Goal: Task Accomplishment & Management: Use online tool/utility

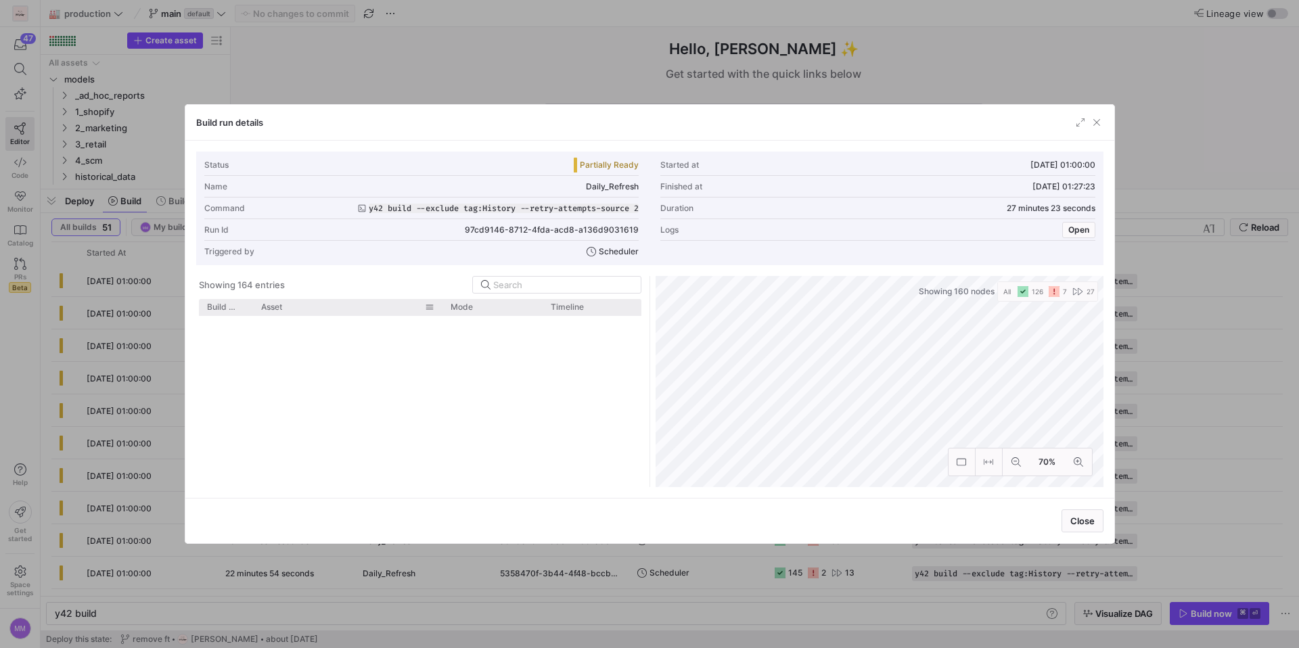
scroll to position [2050, 0]
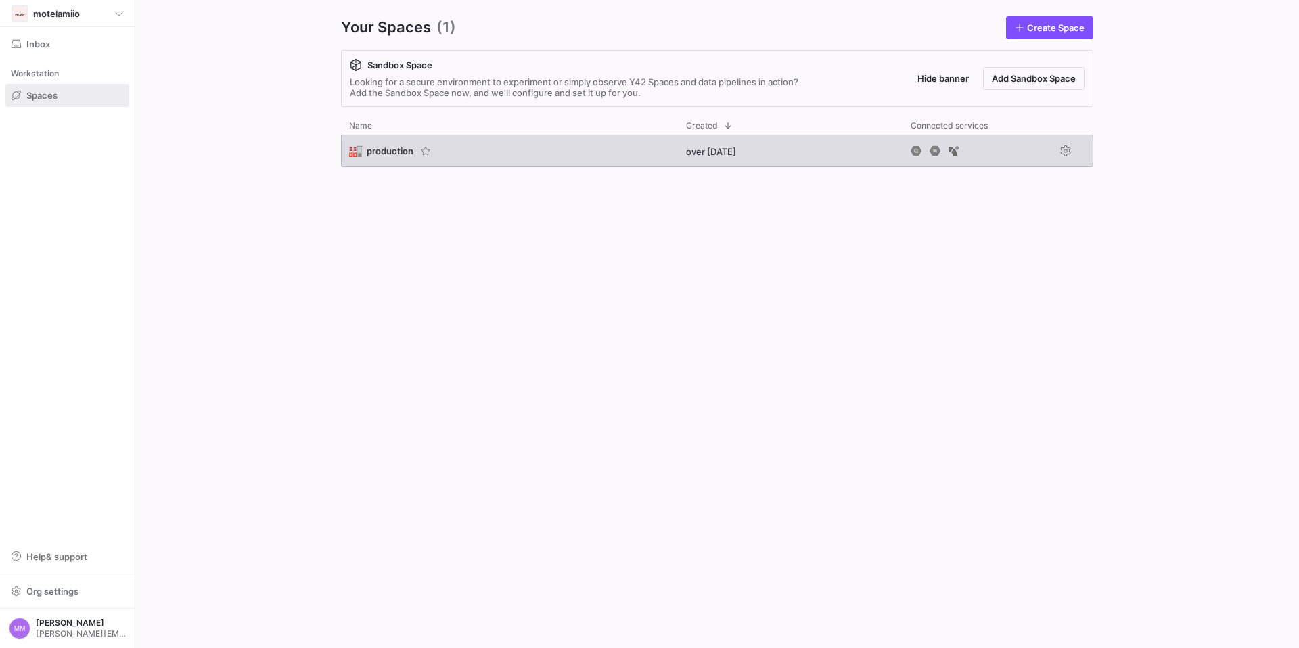
click at [382, 150] on span "production" at bounding box center [390, 150] width 47 height 11
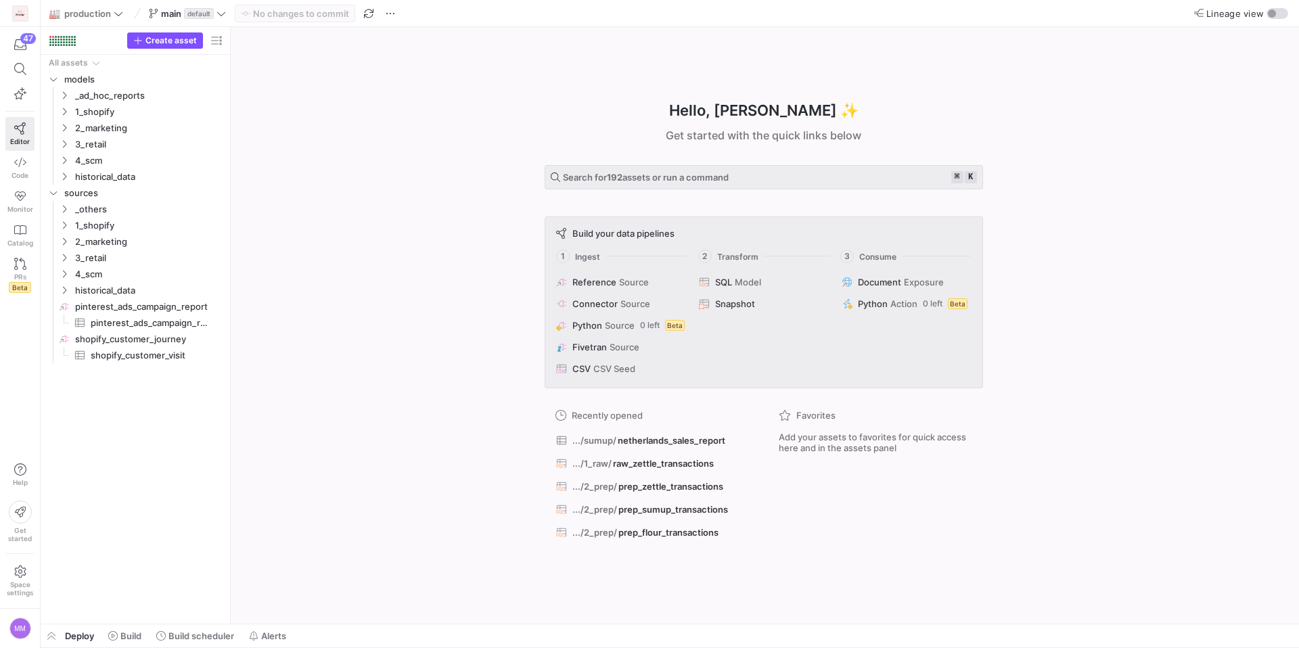
drag, startPoint x: 50, startPoint y: 632, endPoint x: 62, endPoint y: 630, distance: 12.3
click at [50, 632] on span "button" at bounding box center [52, 635] width 22 height 23
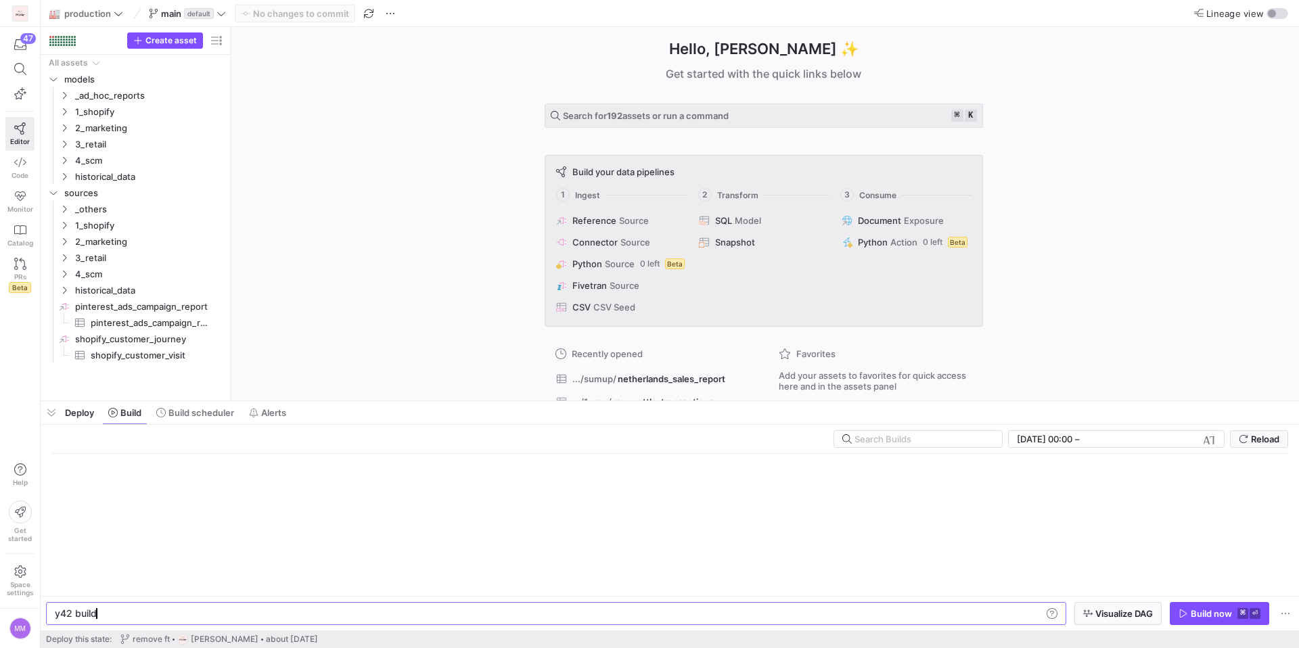
scroll to position [0, 41]
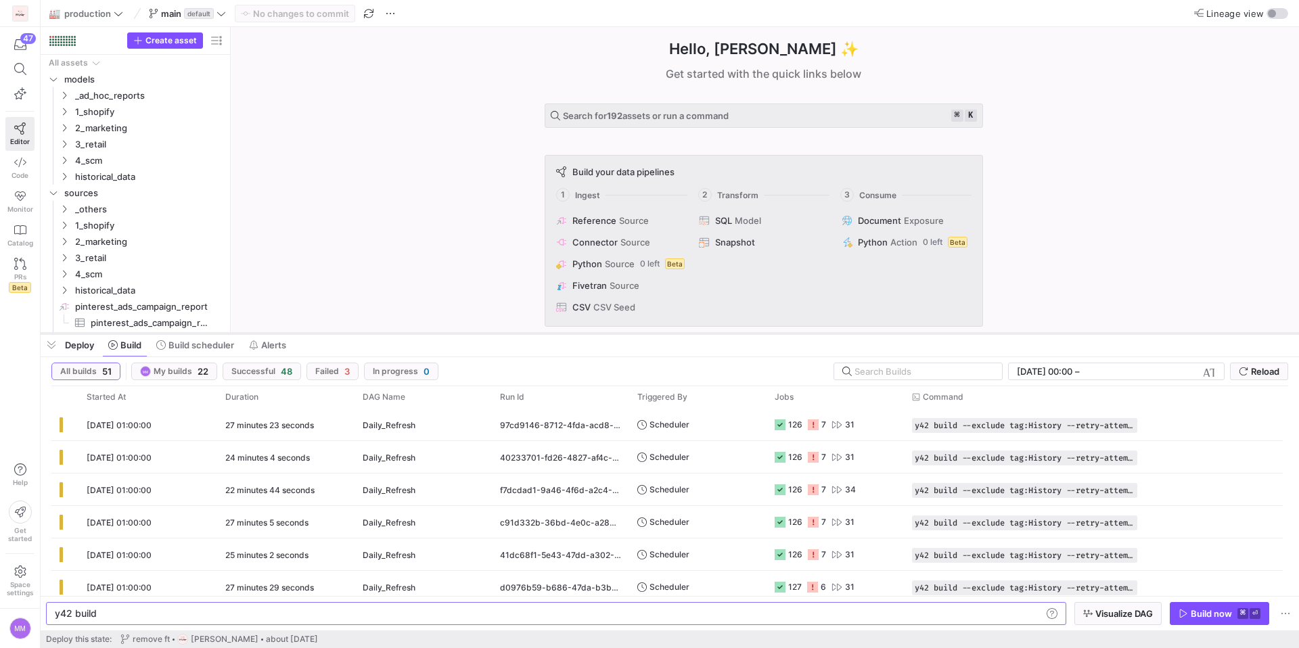
drag, startPoint x: 351, startPoint y: 400, endPoint x: 349, endPoint y: 329, distance: 71.1
click at [349, 331] on div at bounding box center [670, 333] width 1258 height 5
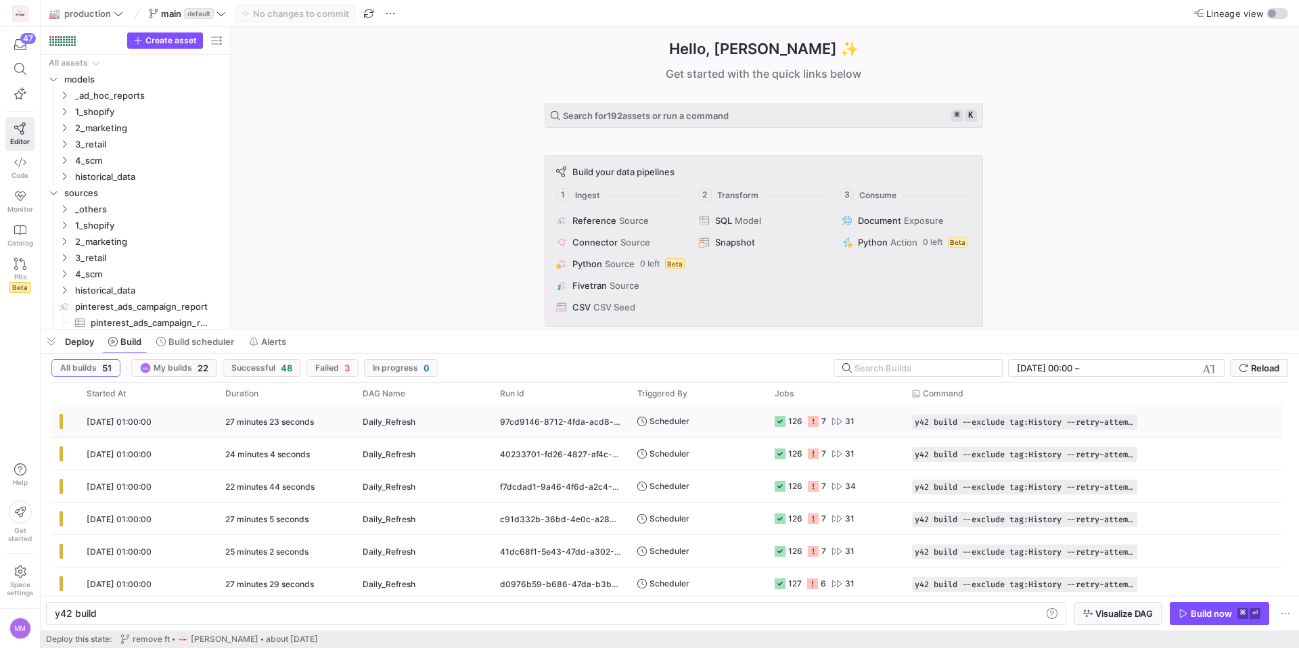
click at [150, 422] on span "[DATE] 01:00:00" at bounding box center [119, 422] width 65 height 10
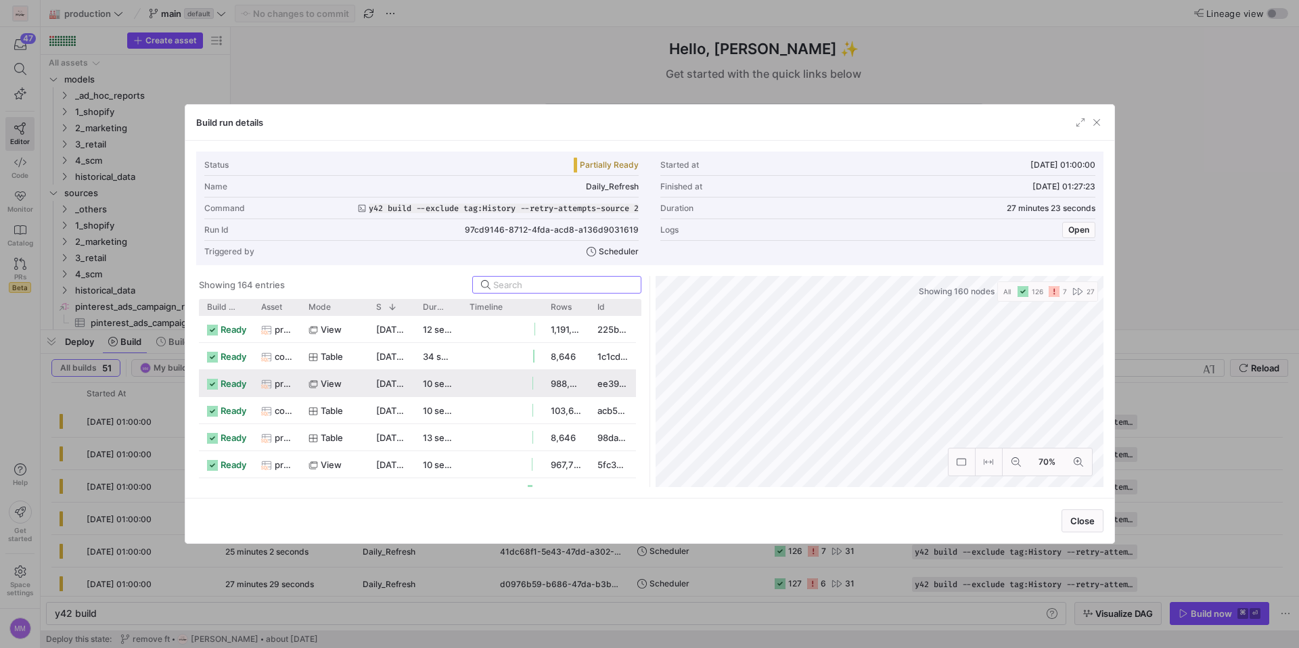
scroll to position [114, 0]
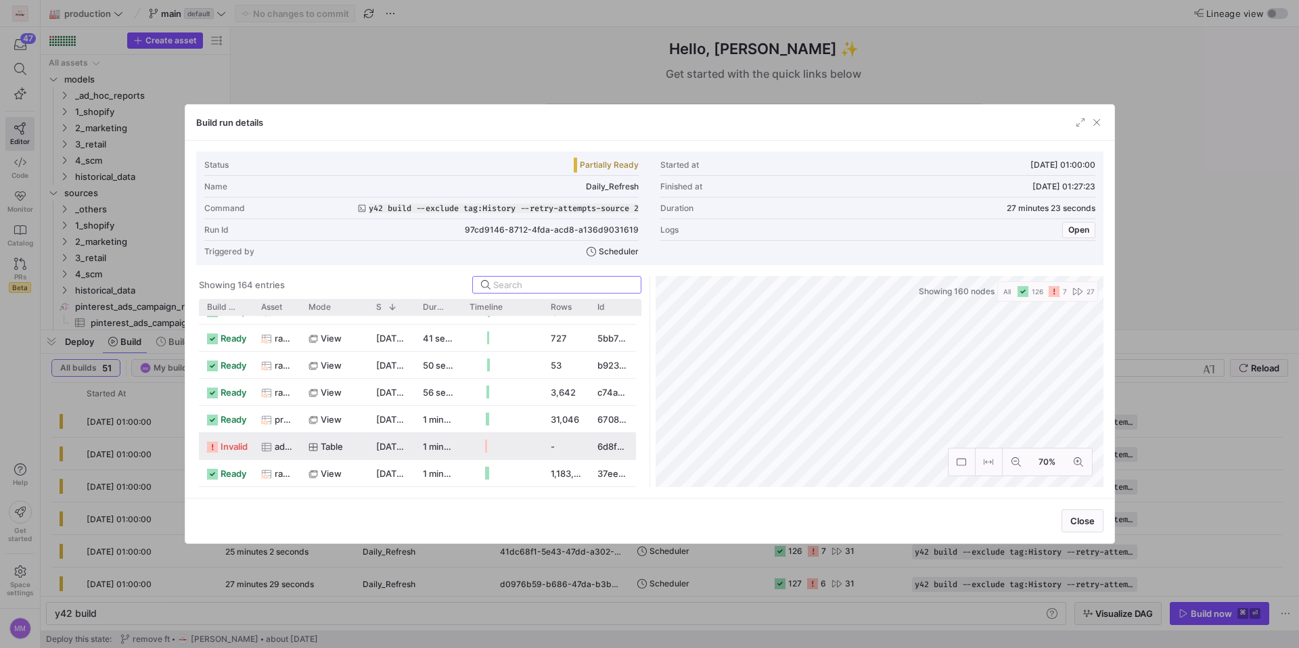
click at [278, 443] on span "ads_insights" at bounding box center [284, 447] width 18 height 26
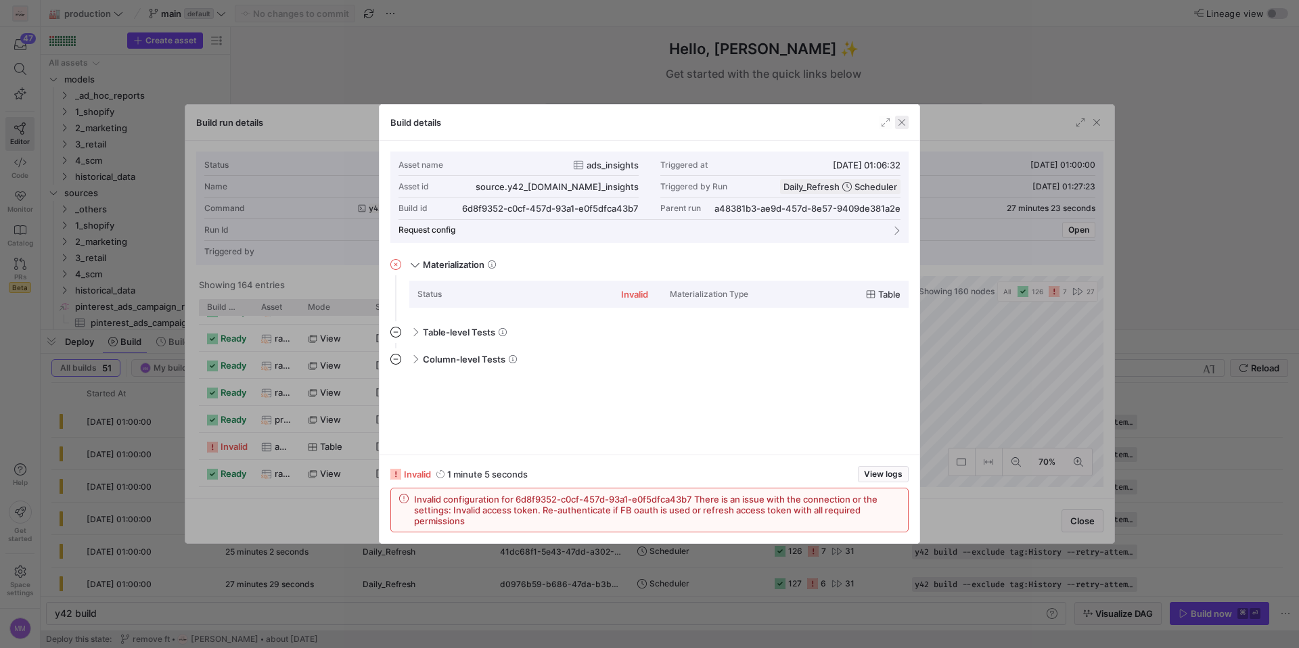
click at [901, 124] on span "button" at bounding box center [902, 123] width 14 height 14
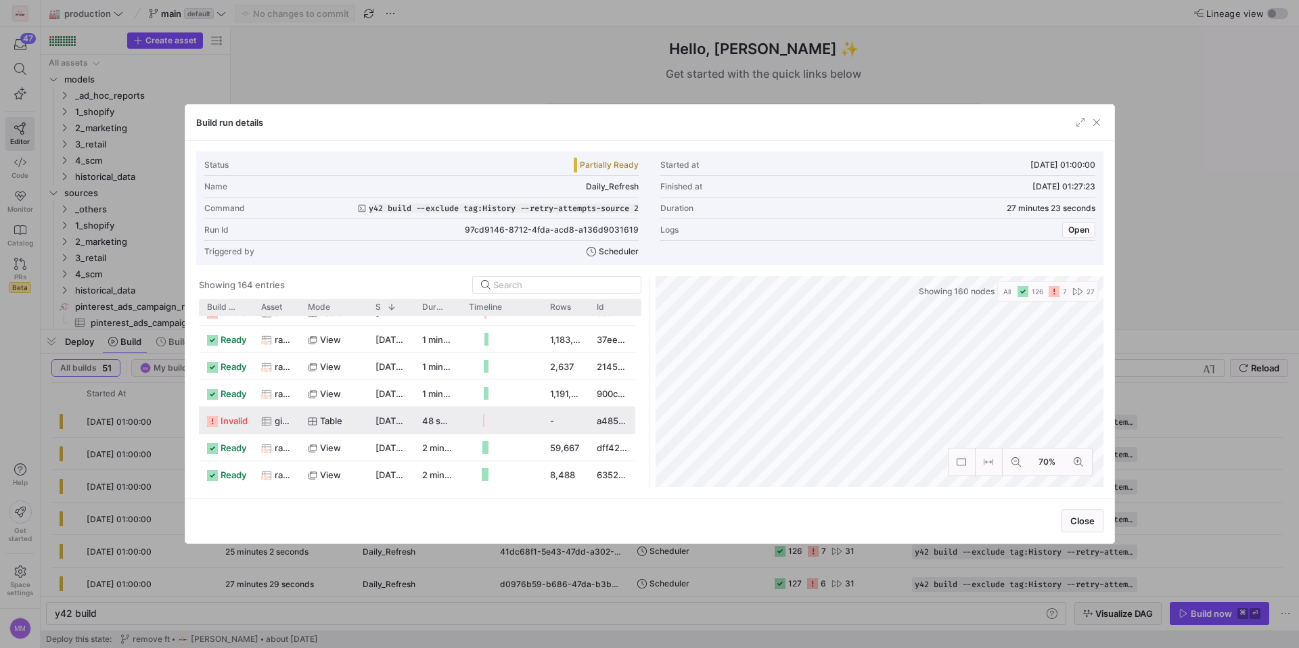
click at [283, 427] on span "gift_cards" at bounding box center [283, 421] width 17 height 26
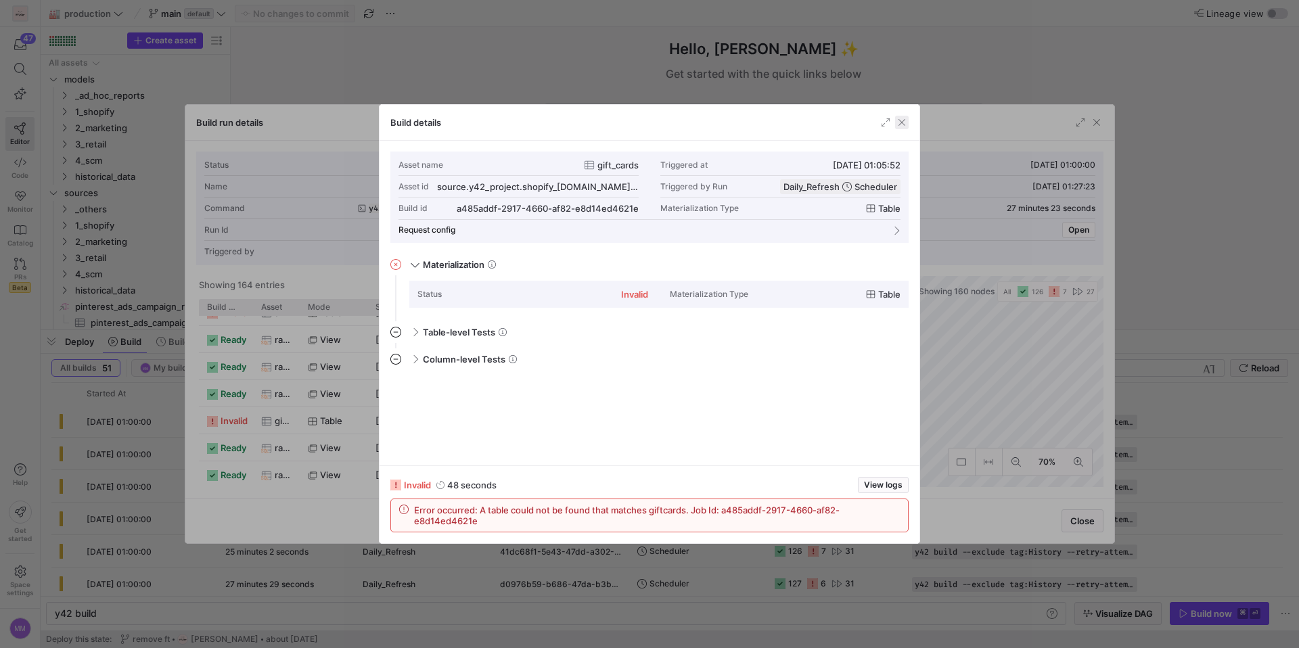
click at [900, 124] on span "button" at bounding box center [902, 123] width 14 height 14
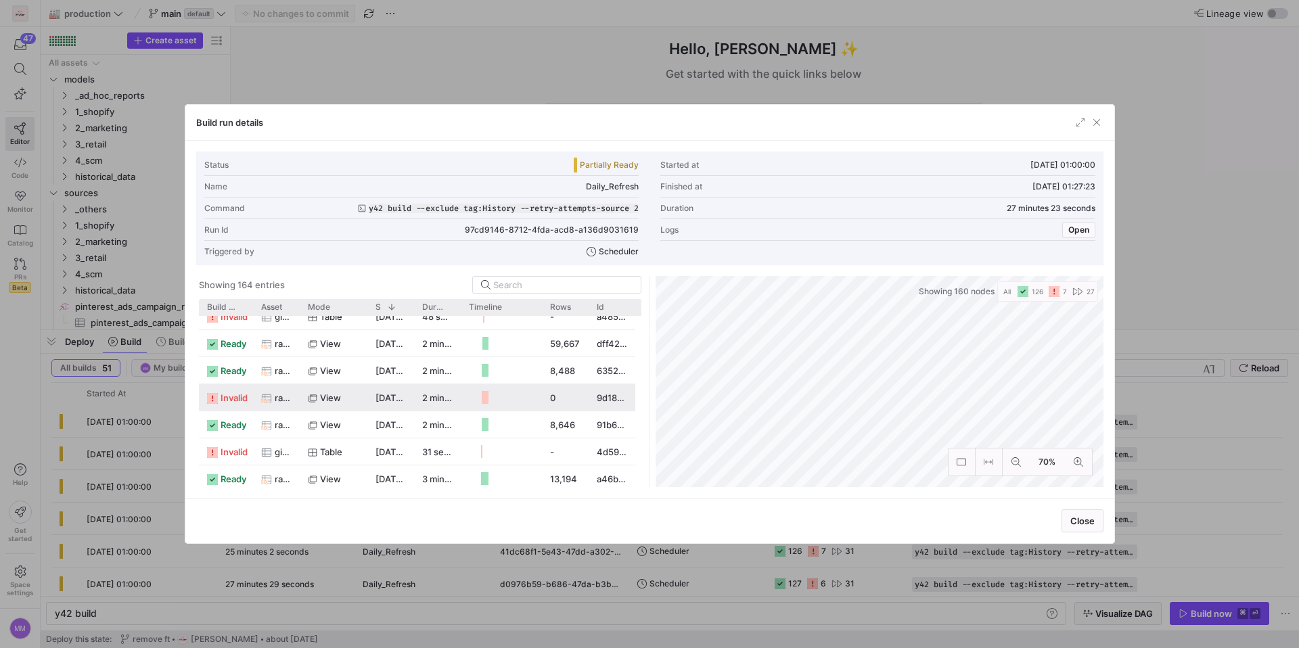
click at [290, 392] on span "raw_influencer_posts" at bounding box center [283, 398] width 17 height 26
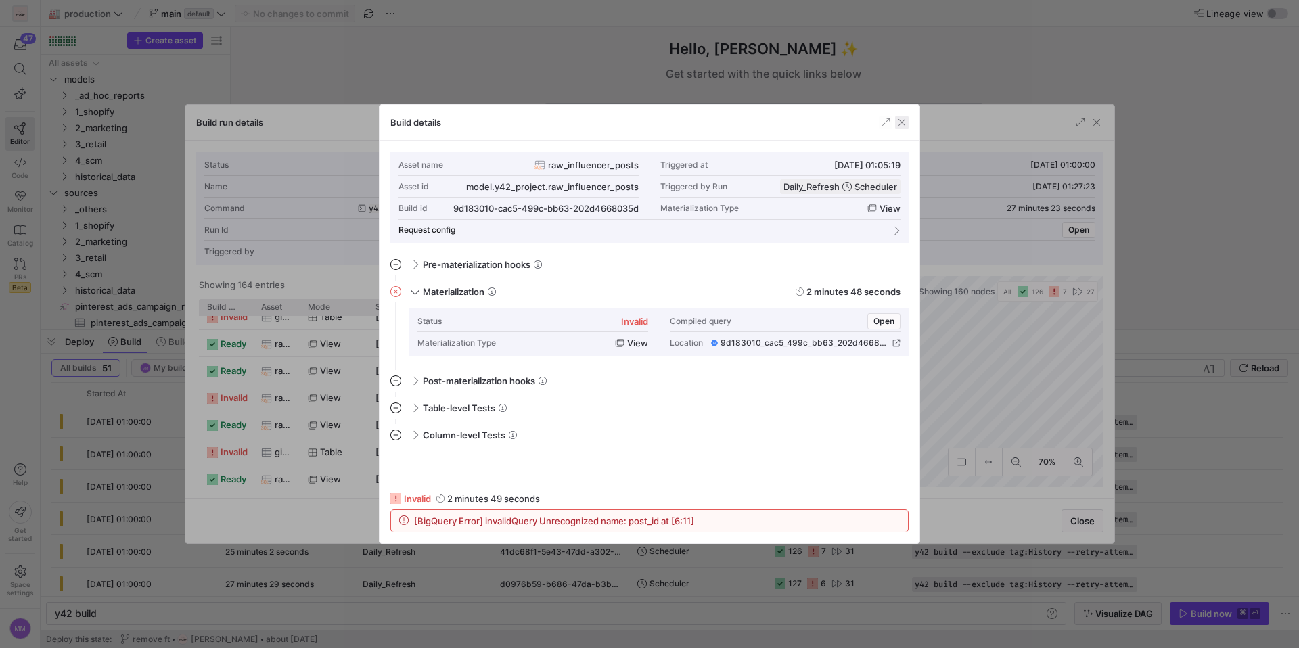
click at [907, 122] on span "button" at bounding box center [902, 123] width 14 height 14
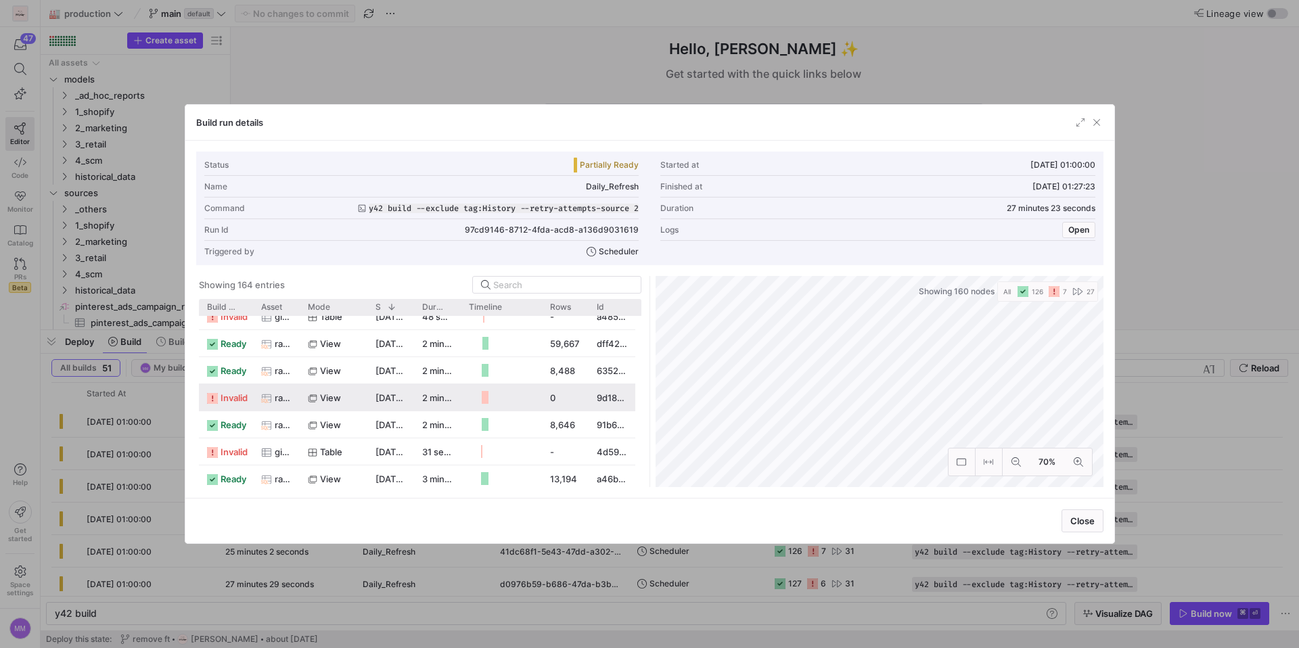
click at [281, 398] on span "raw_influencer_posts" at bounding box center [283, 398] width 17 height 26
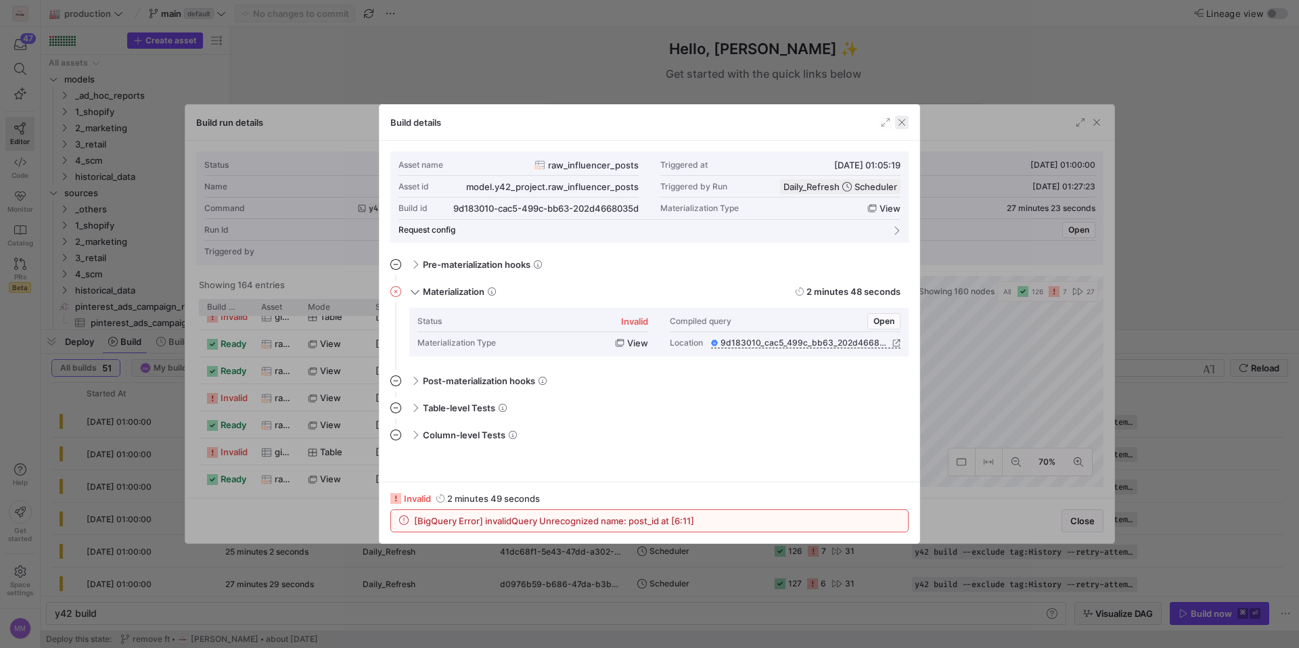
click at [899, 122] on span "button" at bounding box center [902, 123] width 14 height 14
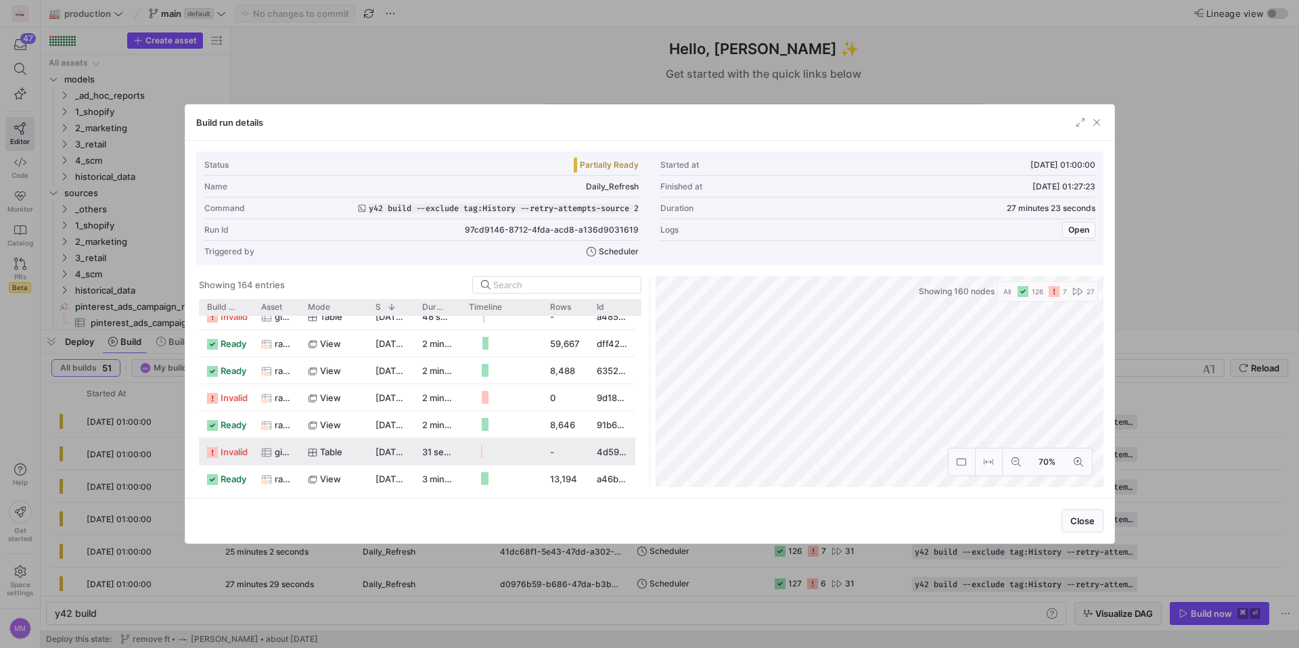
click at [265, 449] on icon "Press SPACE to select this row." at bounding box center [266, 452] width 11 height 11
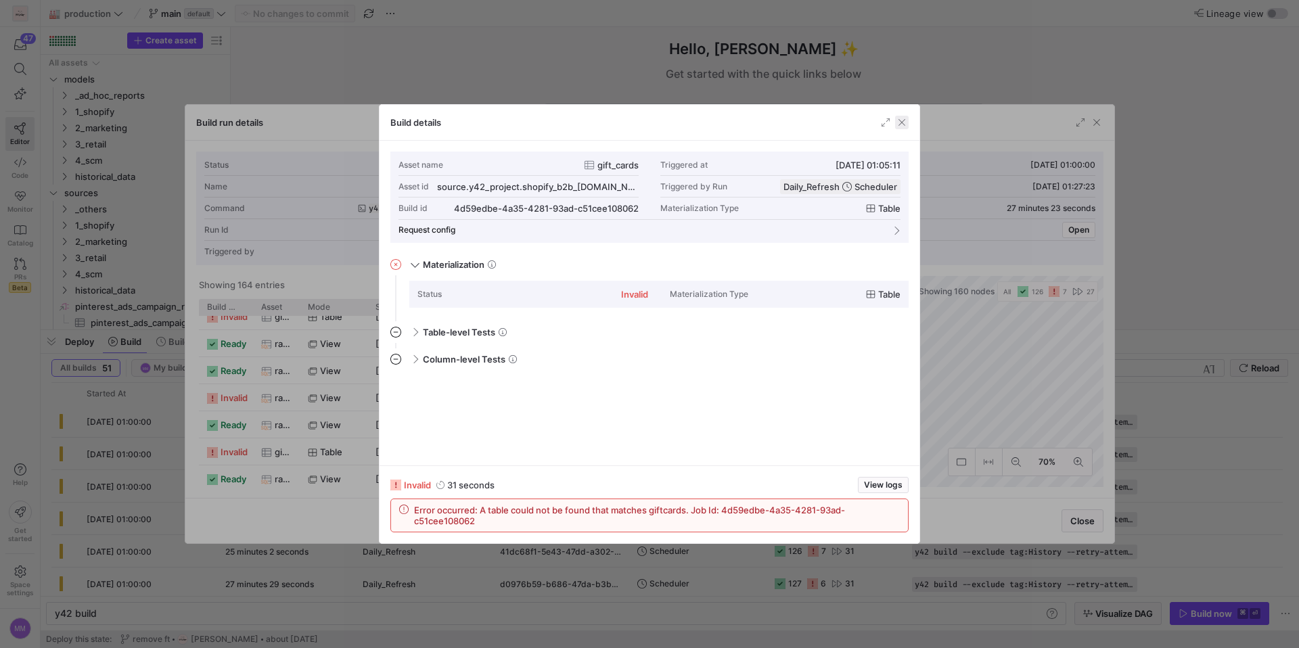
click at [904, 122] on span "button" at bounding box center [902, 123] width 14 height 14
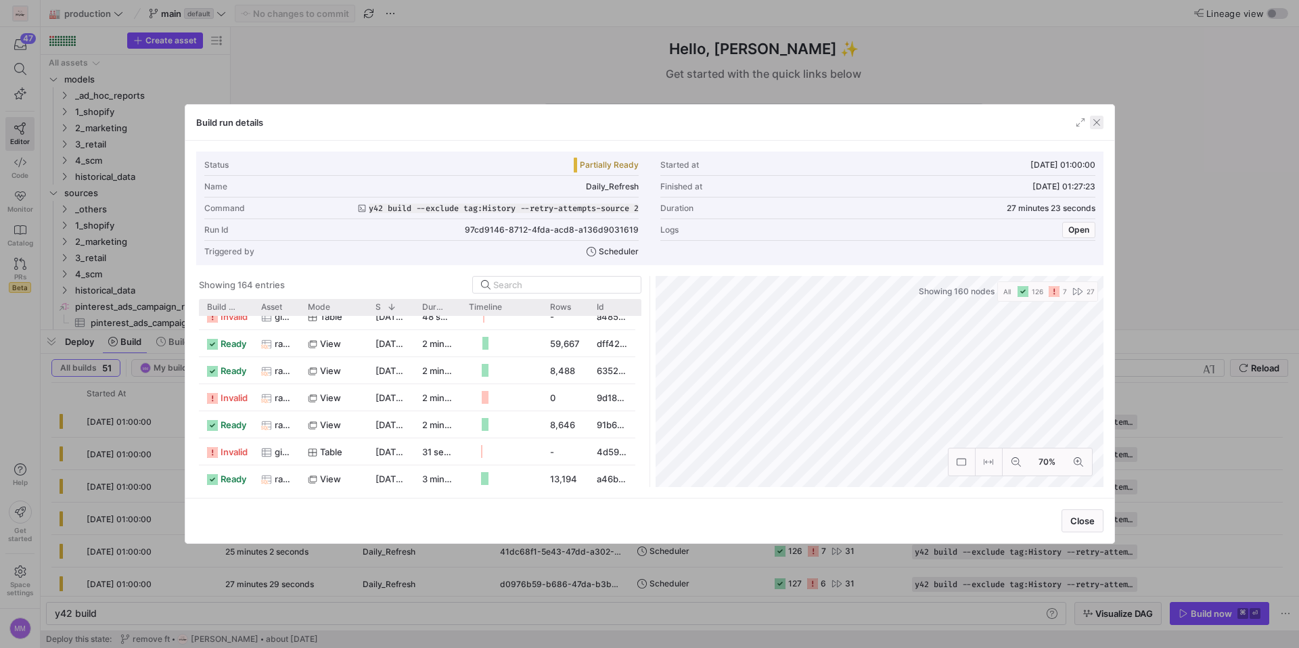
click at [1097, 123] on span "button" at bounding box center [1097, 123] width 14 height 14
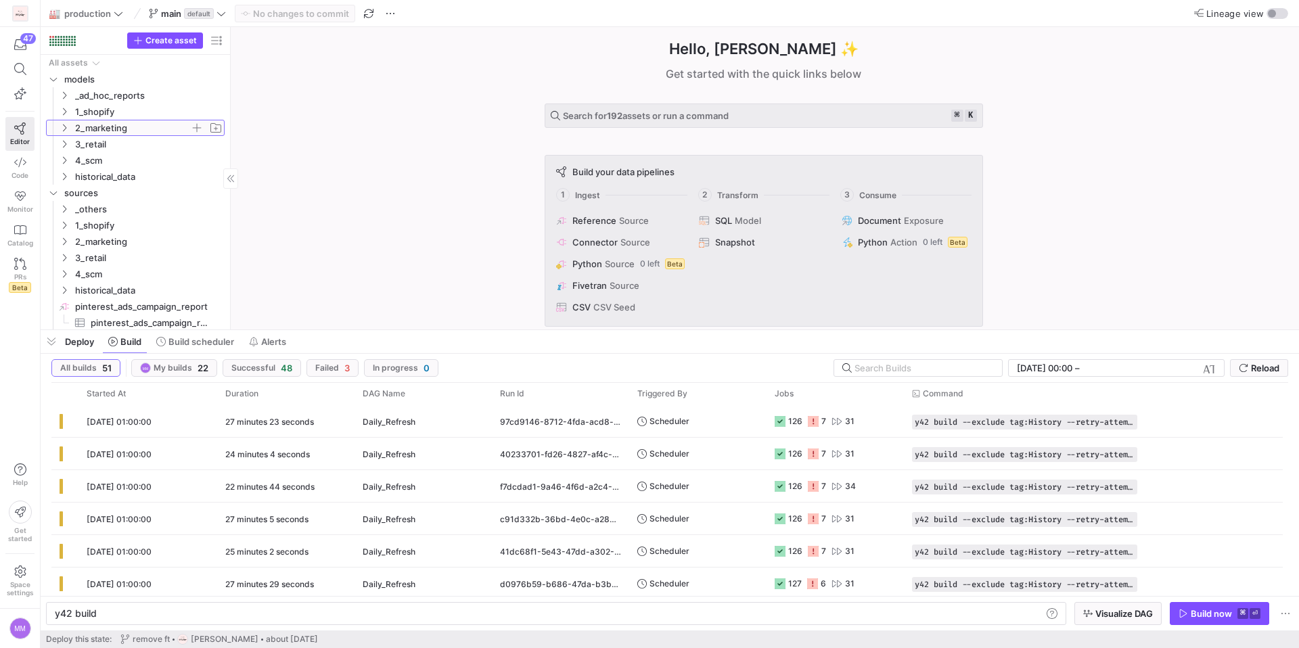
click at [64, 131] on icon "Press SPACE to select this row." at bounding box center [64, 128] width 9 height 8
click at [76, 143] on icon "Press SPACE to select this row." at bounding box center [75, 144] width 3 height 7
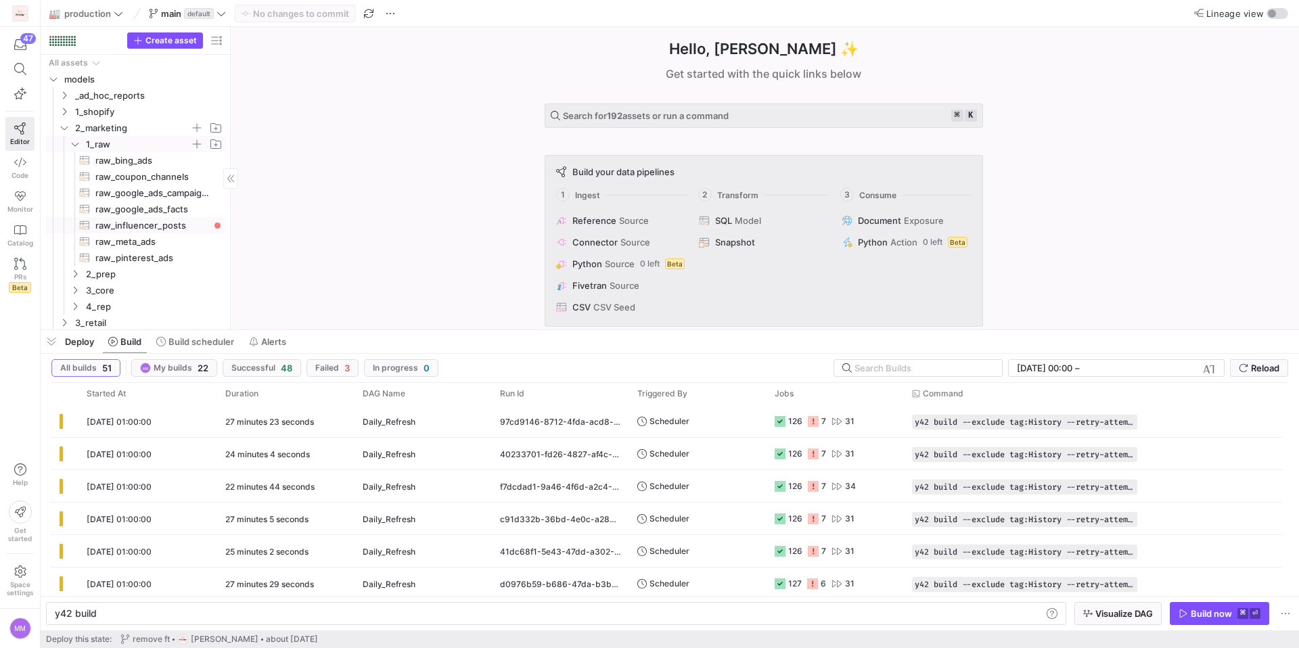
click at [144, 219] on span "raw_influencer_posts​​​​​​​​​​" at bounding box center [152, 226] width 114 height 16
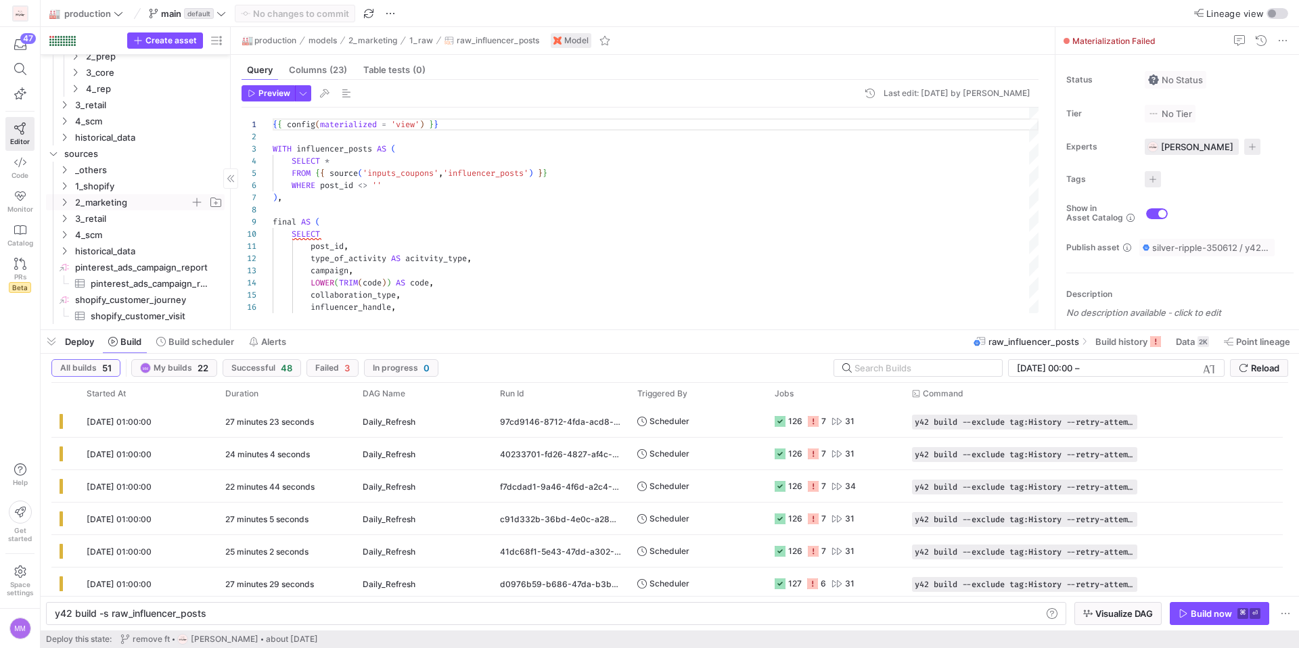
click at [64, 208] on span "2_marketing" at bounding box center [141, 202] width 166 height 15
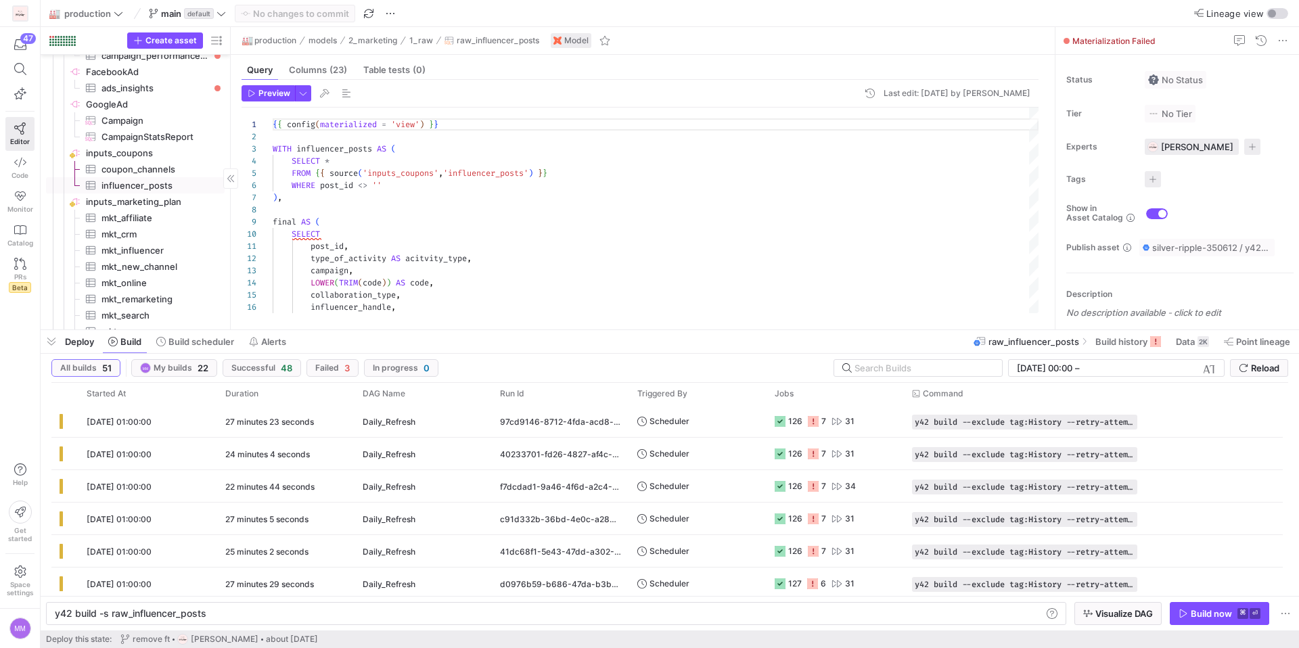
click at [145, 184] on span "influencer_posts​​​​​​​​​" at bounding box center [155, 186] width 108 height 16
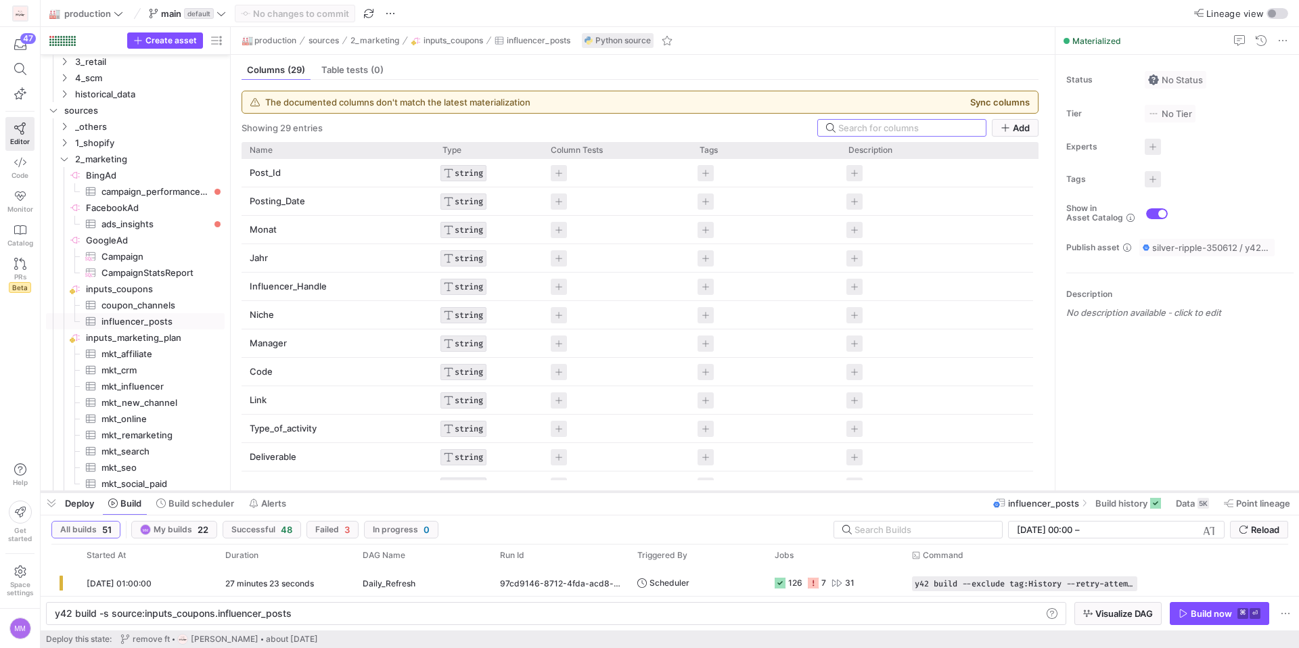
drag, startPoint x: 509, startPoint y: 330, endPoint x: 501, endPoint y: 492, distance: 161.9
click at [501, 492] on div at bounding box center [670, 491] width 1258 height 5
click at [137, 234] on span "GoogleAd​​​​​​​​" at bounding box center [154, 241] width 137 height 16
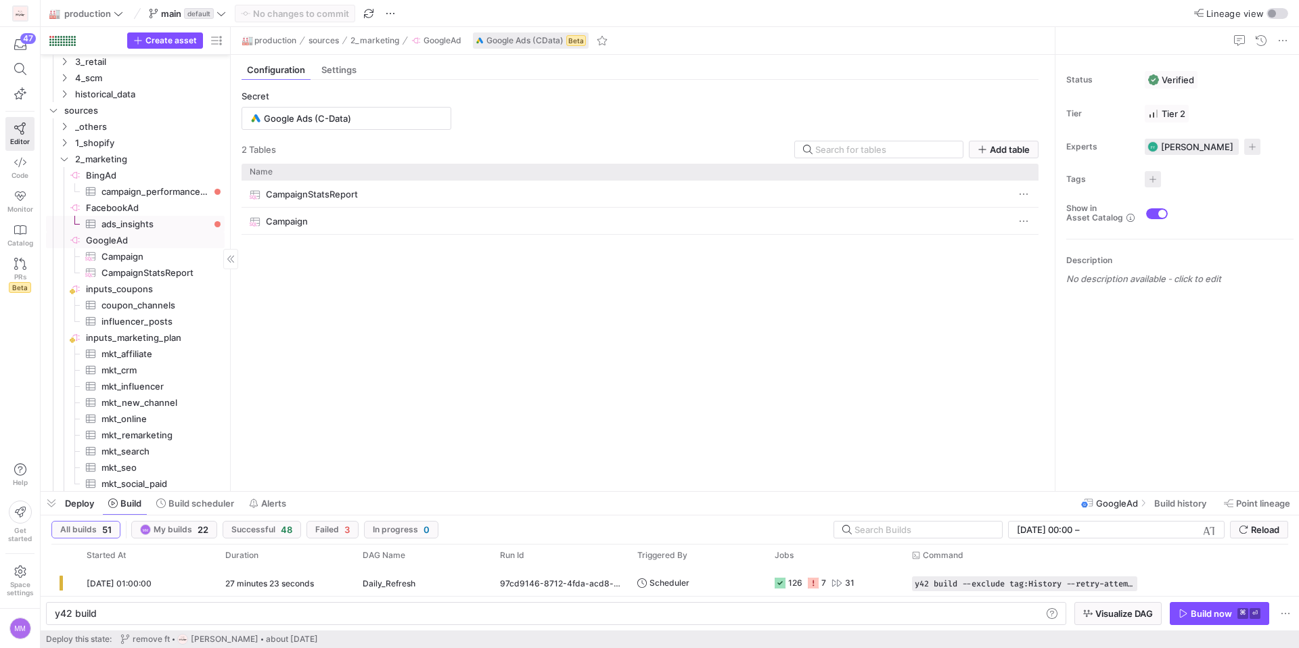
click at [143, 220] on span "ads_insights​​​​​​​​​" at bounding box center [155, 224] width 108 height 16
type textarea "y42 build -s source:[DOMAIN_NAME]_insights"
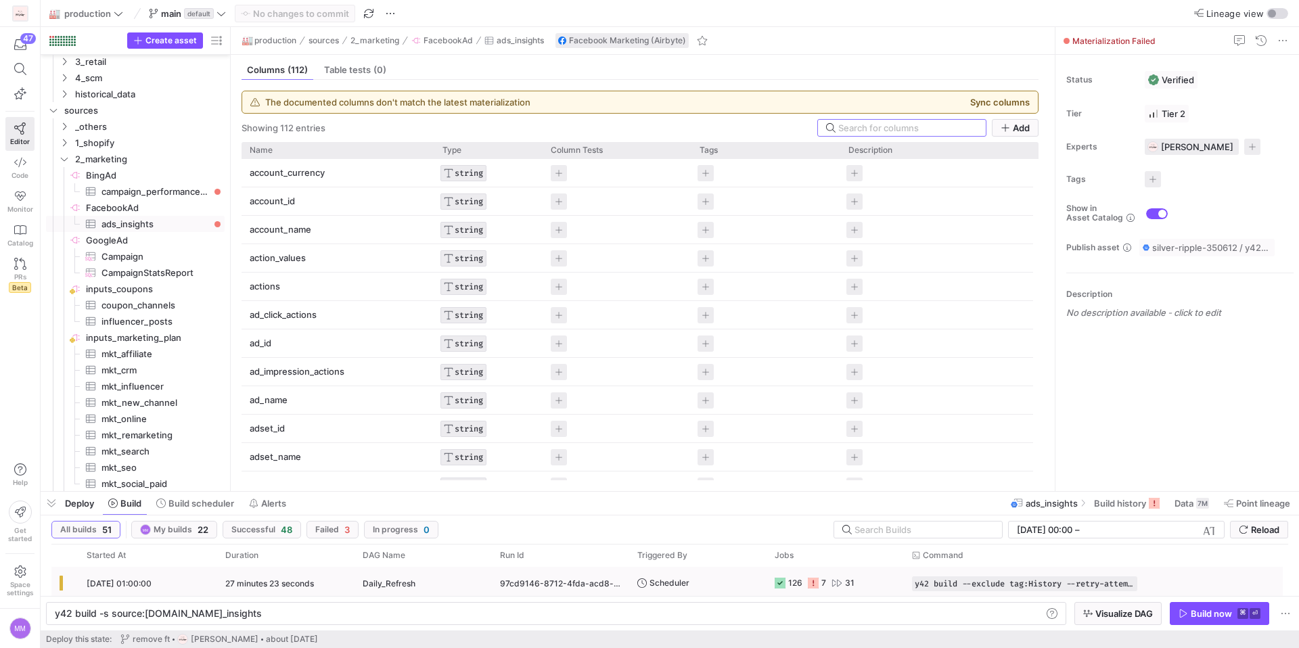
click at [101, 578] on span "[DATE] 01:00:00" at bounding box center [119, 583] width 65 height 10
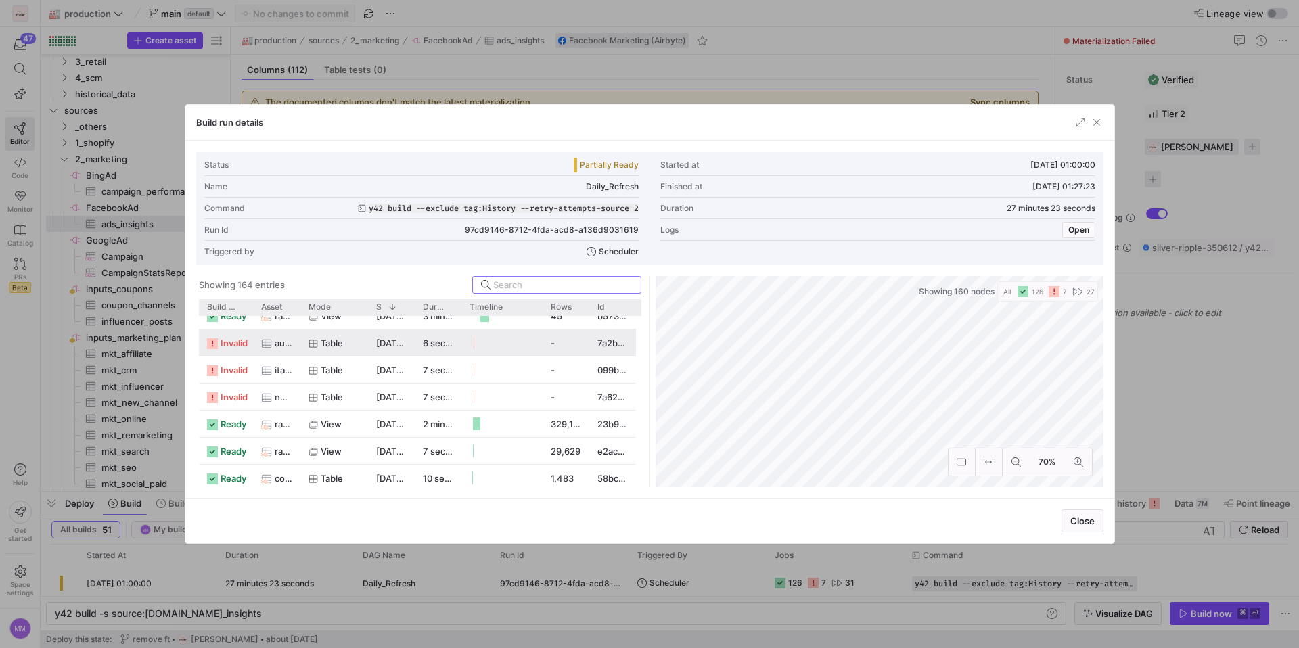
scroll to position [1613, 0]
click at [276, 346] on span "austria_sales_report" at bounding box center [284, 340] width 18 height 26
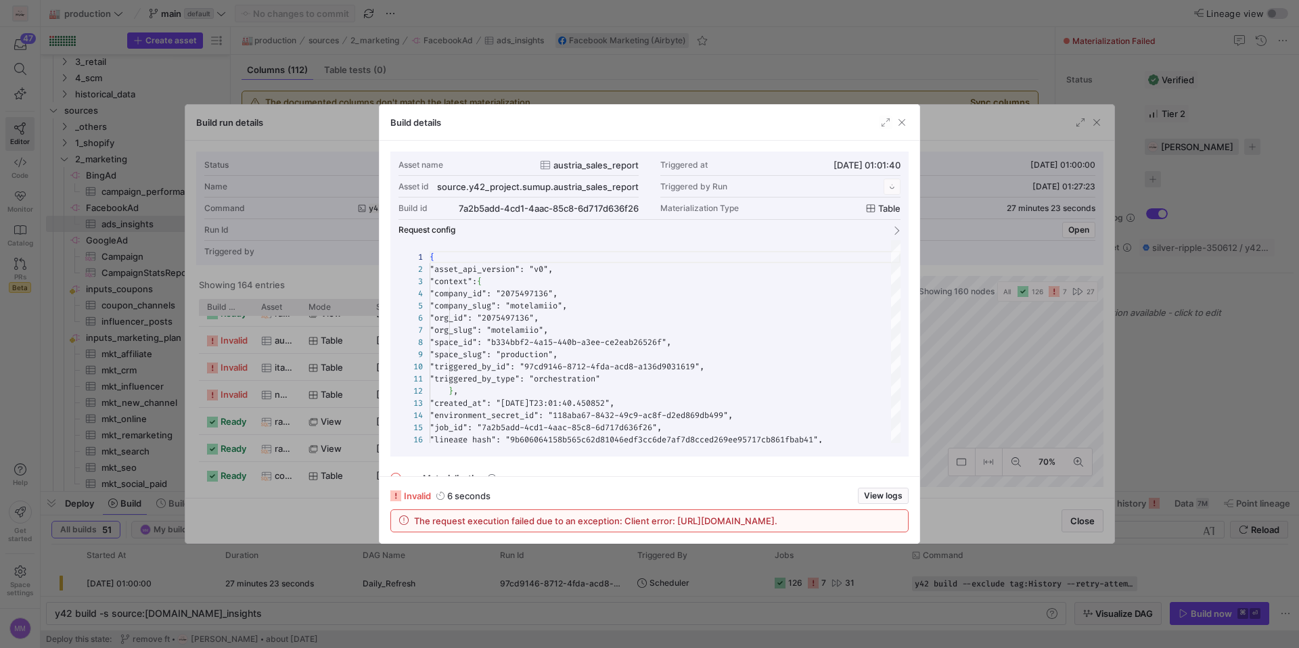
scroll to position [122, 0]
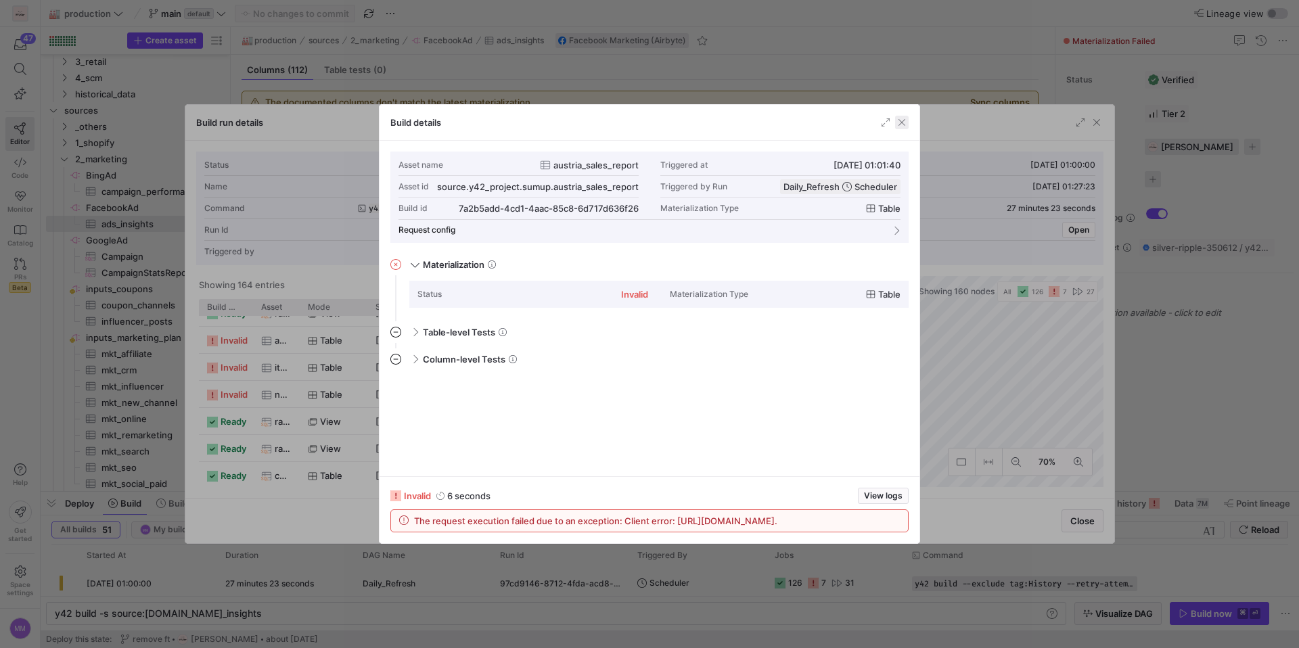
click at [905, 121] on span "button" at bounding box center [902, 123] width 14 height 14
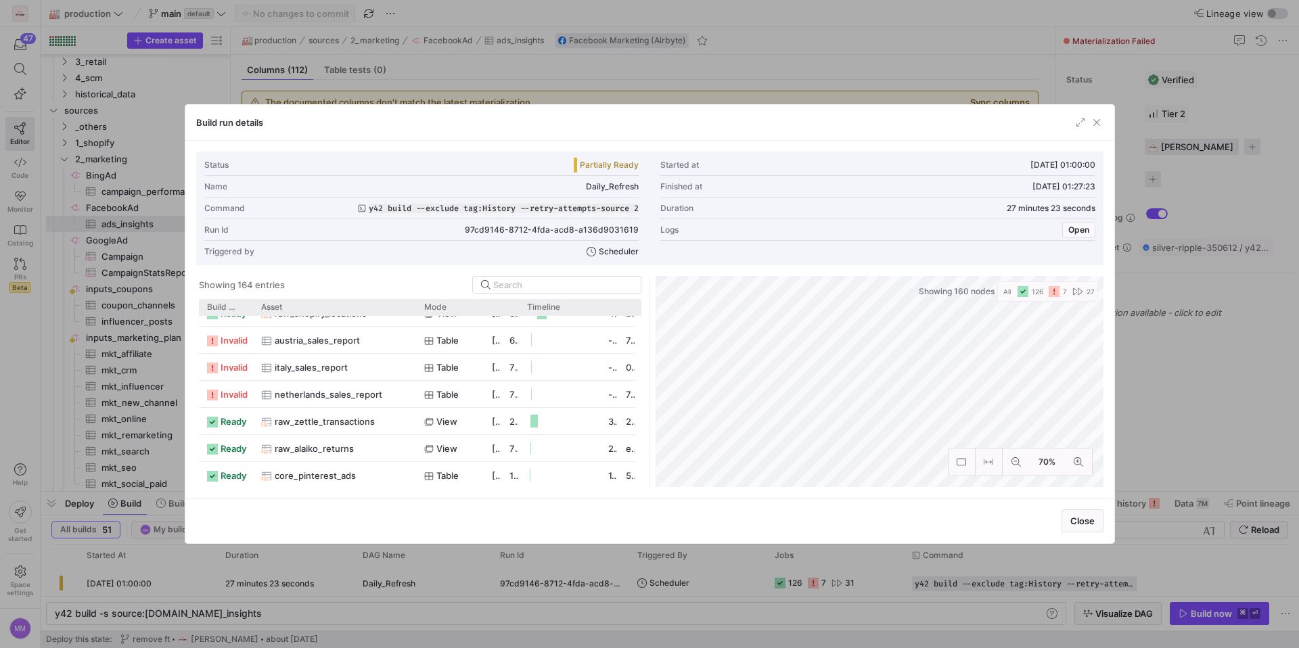
drag, startPoint x: 298, startPoint y: 312, endPoint x: 415, endPoint y: 327, distance: 117.3
click at [415, 327] on div "Build status Asset Mode 1" at bounding box center [420, 393] width 442 height 188
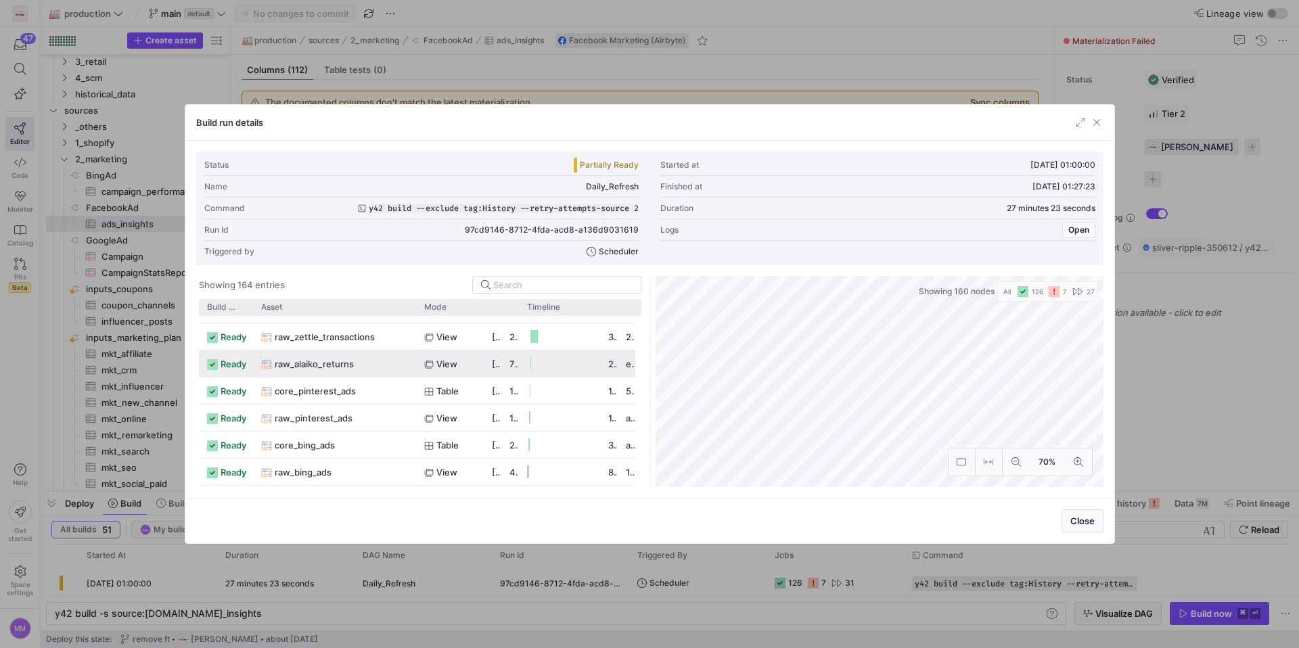
scroll to position [1720, 0]
